Goal: Task Accomplishment & Management: Use online tool/utility

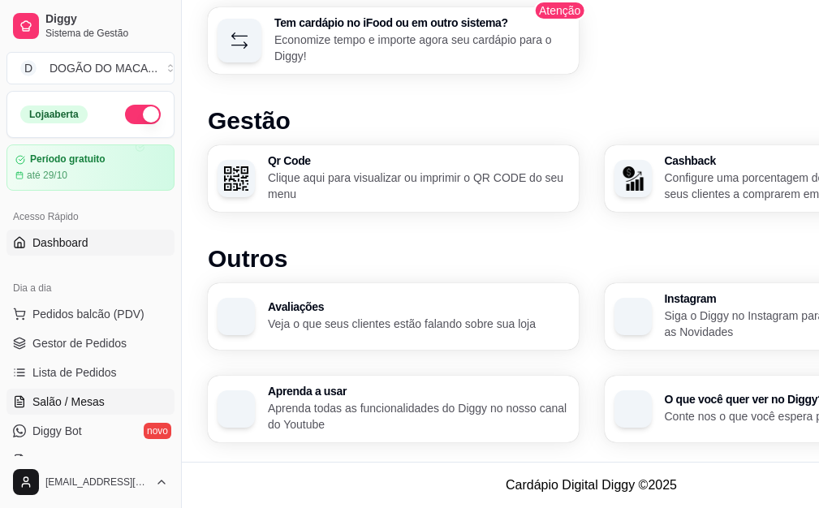
scroll to position [244, 0]
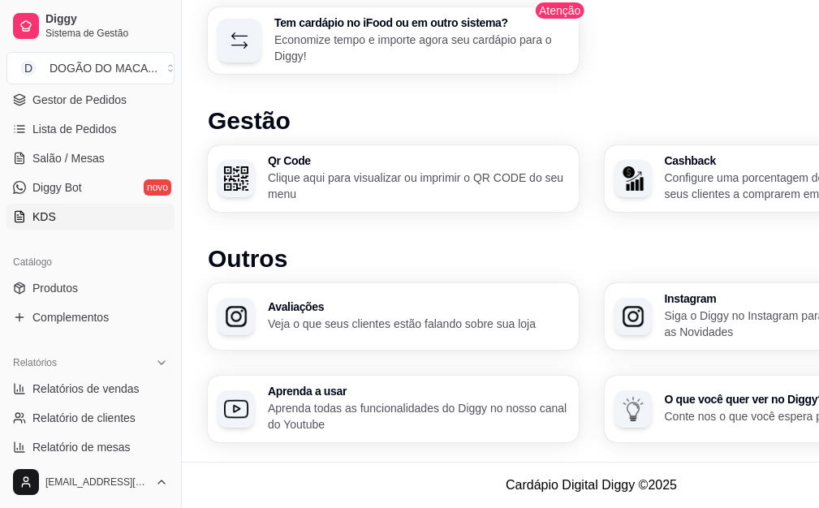
click at [59, 217] on link "KDS" at bounding box center [90, 217] width 168 height 26
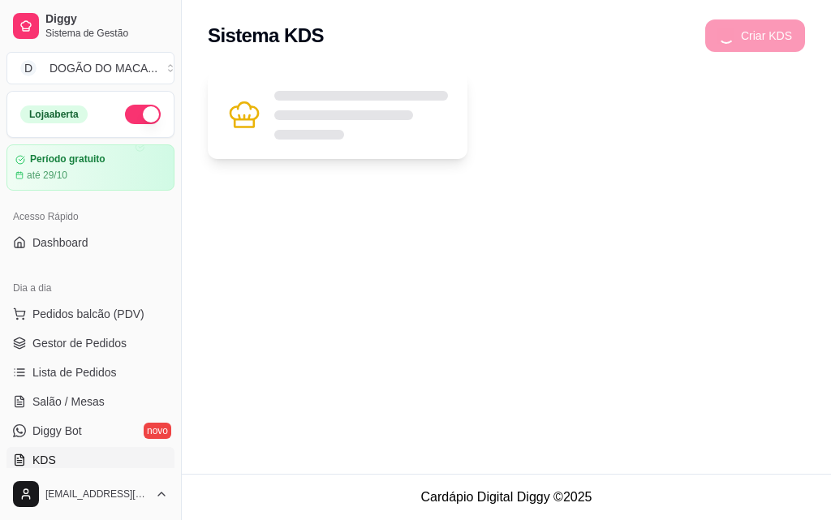
click at [322, 128] on div at bounding box center [361, 115] width 174 height 49
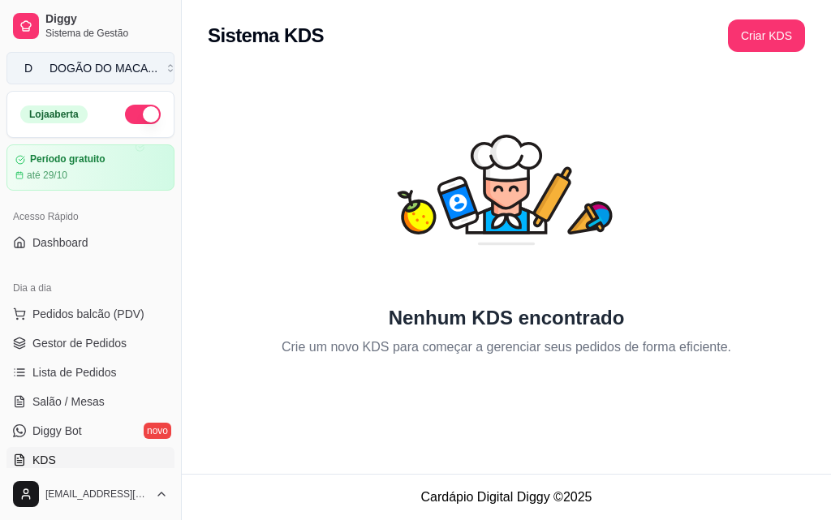
click at [60, 59] on button "D DOGÃO DO MACA ..." at bounding box center [90, 68] width 168 height 32
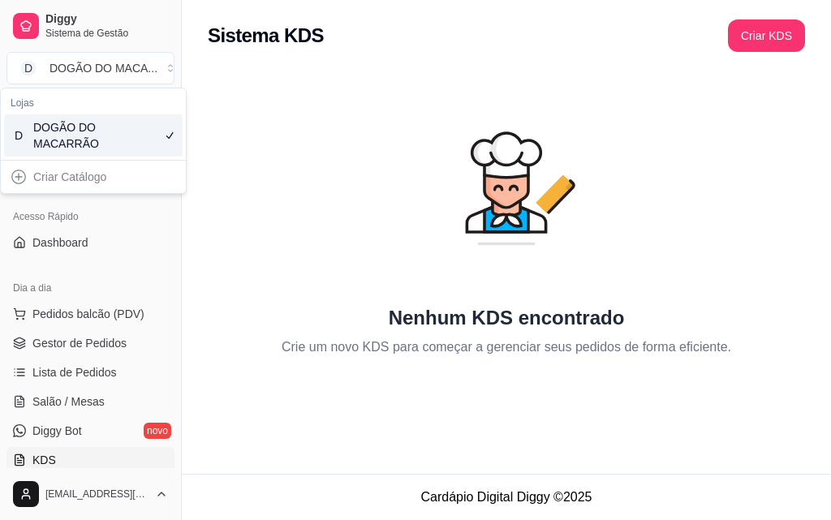
click at [67, 181] on div "Criar Catálogo" at bounding box center [93, 177] width 179 height 26
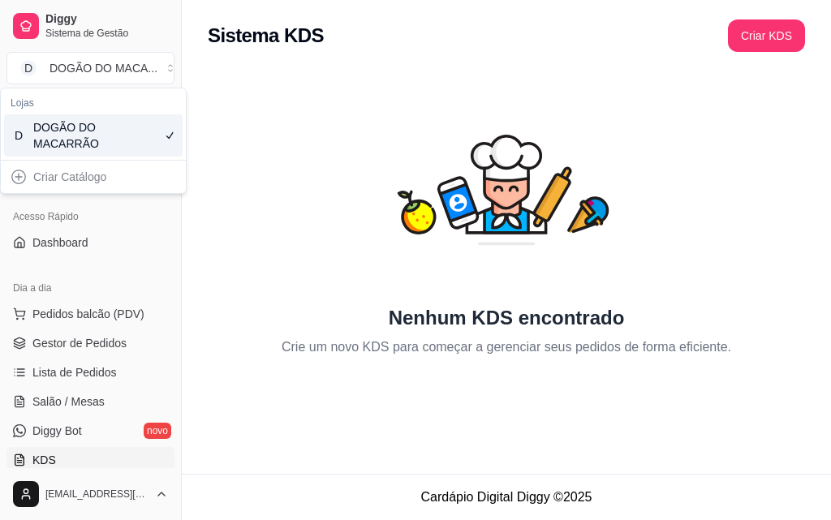
click at [16, 175] on div "Criar Catálogo" at bounding box center [93, 177] width 179 height 26
drag, startPoint x: 11, startPoint y: 156, endPoint x: 11, endPoint y: 181, distance: 25.2
click at [11, 183] on div "Lojas D DOGÃO DO MACARRÃO Criar Catálogo" at bounding box center [93, 141] width 185 height 105
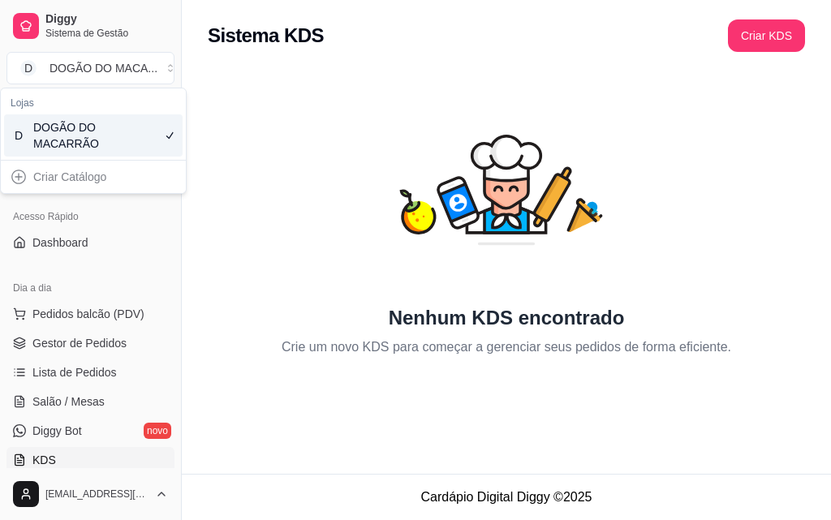
click at [35, 145] on div "DOGÃO DO MACARRÃO" at bounding box center [69, 135] width 73 height 32
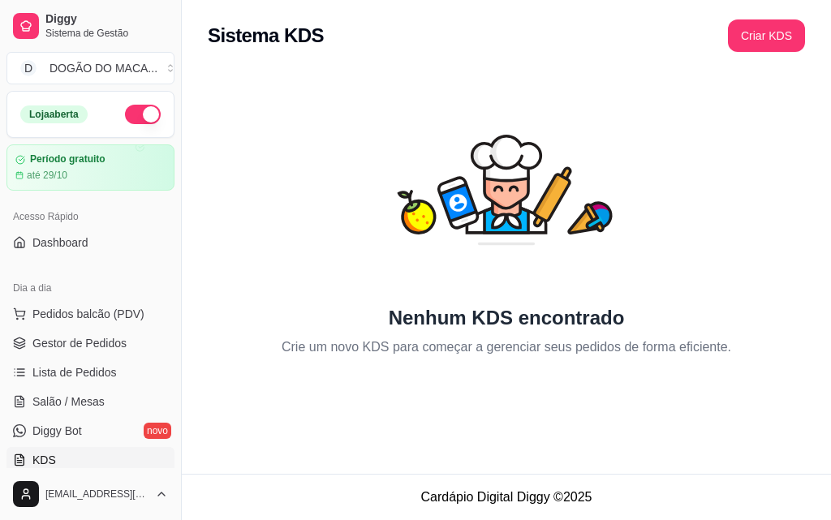
click at [54, 222] on div "Acesso Rápido" at bounding box center [90, 217] width 168 height 26
click at [92, 313] on span "Pedidos balcão (PDV)" at bounding box center [88, 314] width 112 height 16
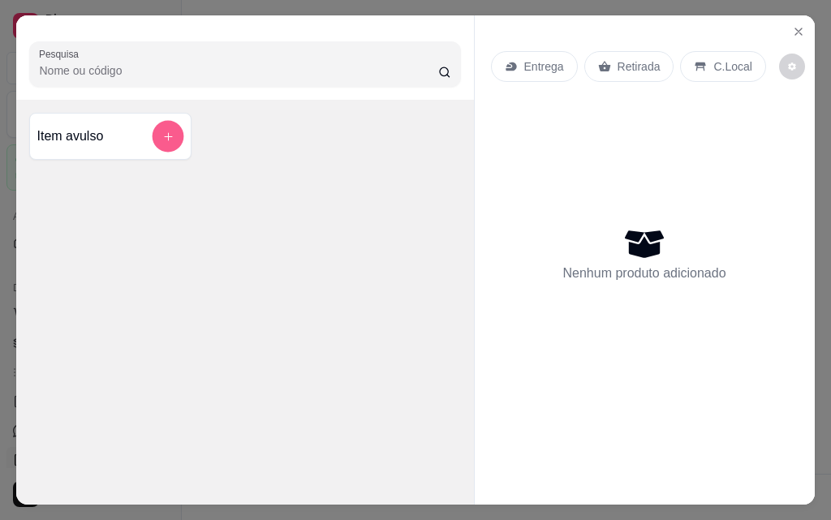
click at [170, 127] on button "add-separate-item" at bounding box center [169, 137] width 32 height 32
click at [578, 133] on div "Nenhum produto adicionado" at bounding box center [645, 254] width 308 height 318
